Goal: Task Accomplishment & Management: Use online tool/utility

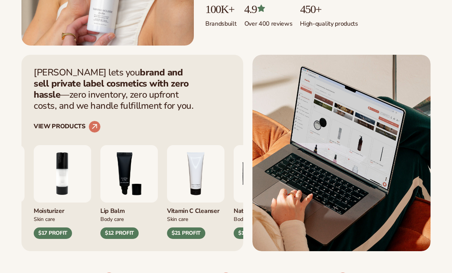
scroll to position [218, 0]
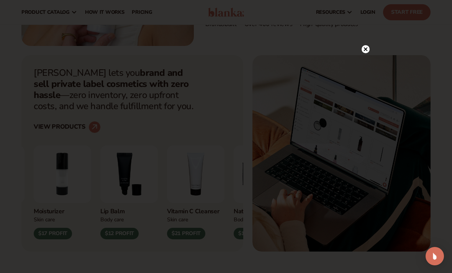
click at [365, 46] on div at bounding box center [226, 136] width 452 height 273
click at [366, 53] on circle at bounding box center [365, 49] width 8 height 8
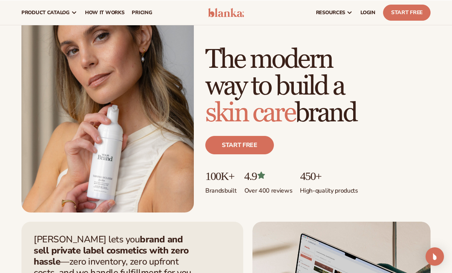
scroll to position [51, 0]
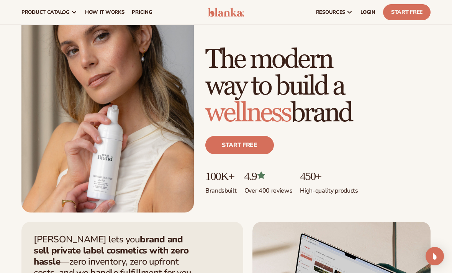
click at [258, 139] on link "Start free" at bounding box center [239, 145] width 69 height 18
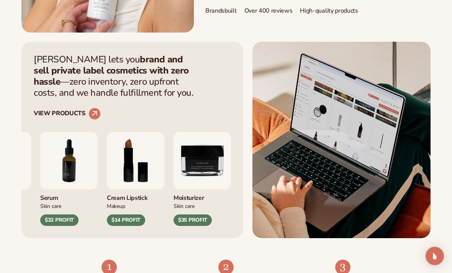
scroll to position [231, 0]
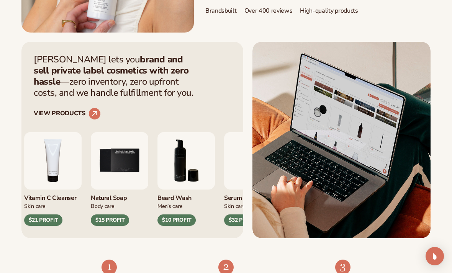
click at [118, 165] on img "5 / 9" at bounding box center [119, 160] width 57 height 57
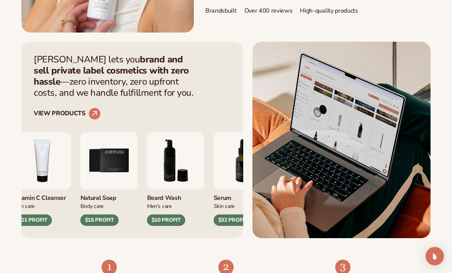
click at [103, 170] on img "5 / 9" at bounding box center [108, 160] width 57 height 57
click at [93, 111] on circle at bounding box center [94, 114] width 12 height 12
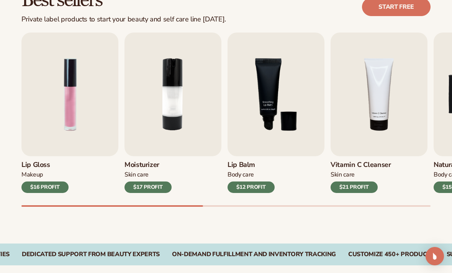
scroll to position [238, 0]
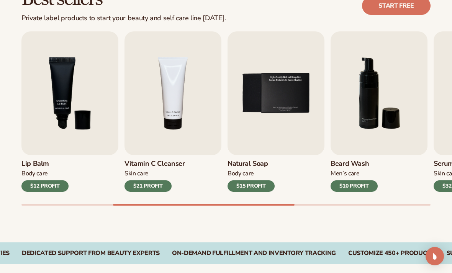
click at [295, 110] on img "5 / 9" at bounding box center [275, 93] width 97 height 124
click at [279, 80] on img "5 / 9" at bounding box center [275, 93] width 97 height 124
click at [293, 113] on img "5 / 9" at bounding box center [275, 93] width 97 height 124
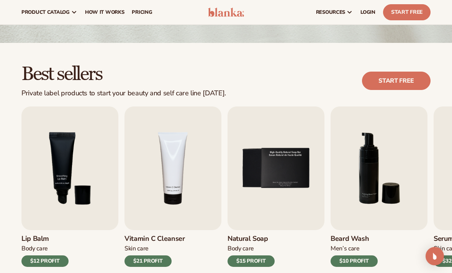
scroll to position [164, 0]
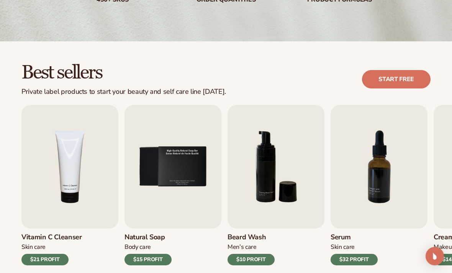
click at [154, 262] on div "$15 PROFIT" at bounding box center [147, 259] width 47 height 11
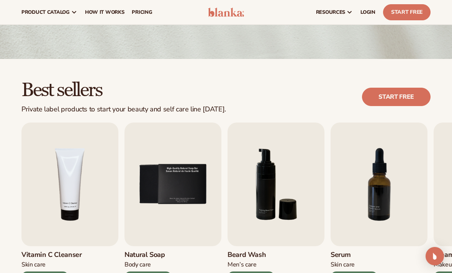
scroll to position [145, 0]
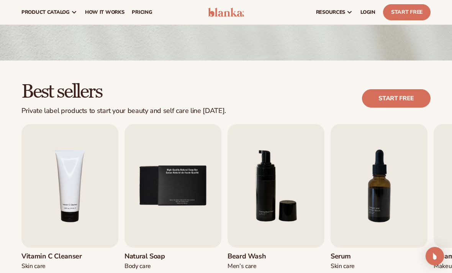
click at [191, 201] on img "5 / 9" at bounding box center [172, 186] width 97 height 124
click at [192, 204] on img "5 / 9" at bounding box center [172, 186] width 97 height 124
click at [194, 211] on img "5 / 9" at bounding box center [172, 186] width 97 height 124
click at [194, 222] on img "5 / 9" at bounding box center [172, 186] width 97 height 124
click at [187, 200] on img "5 / 9" at bounding box center [172, 186] width 97 height 124
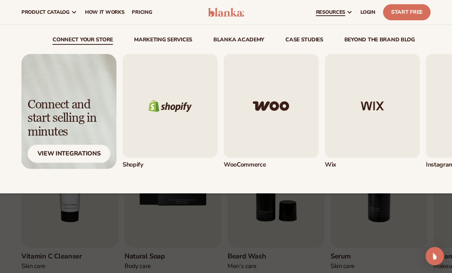
click at [145, 103] on img "1 / 5" at bounding box center [170, 106] width 95 height 104
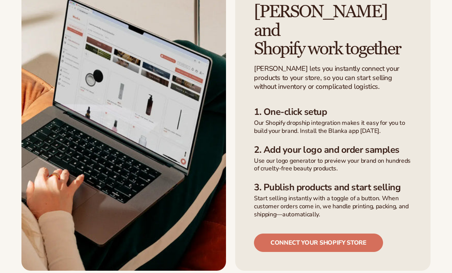
scroll to position [230, 0]
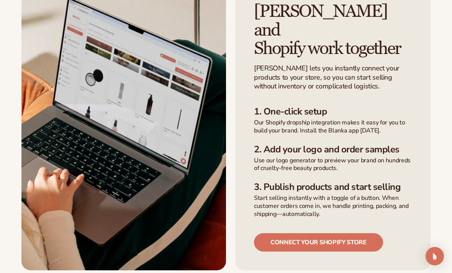
click at [351, 233] on link "Connect your shopify store" at bounding box center [318, 242] width 129 height 18
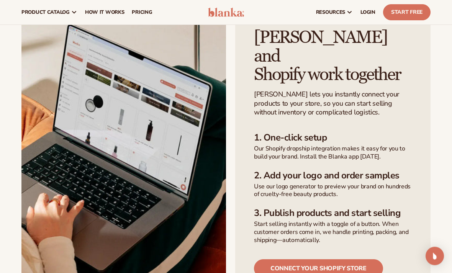
scroll to position [204, 0]
click at [355, 259] on link "Connect your shopify store" at bounding box center [318, 268] width 129 height 18
